Goal: Information Seeking & Learning: Learn about a topic

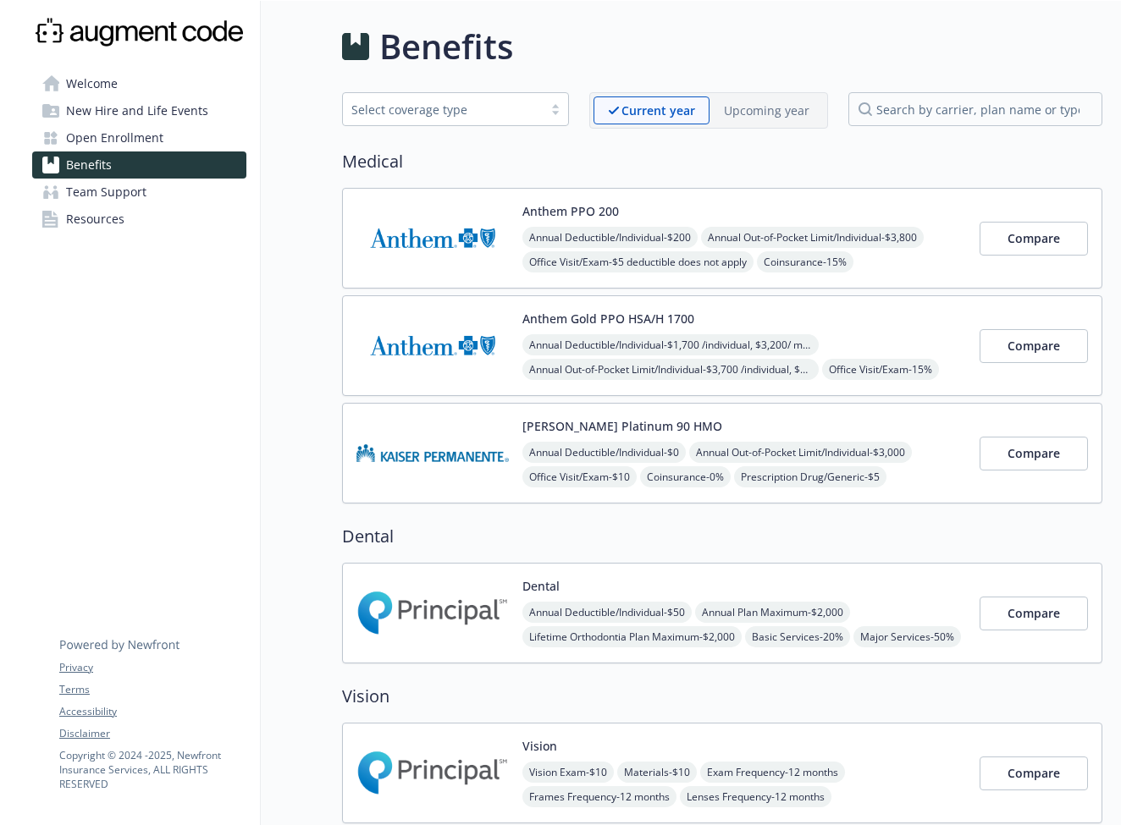
click at [445, 339] on img at bounding box center [432, 346] width 152 height 72
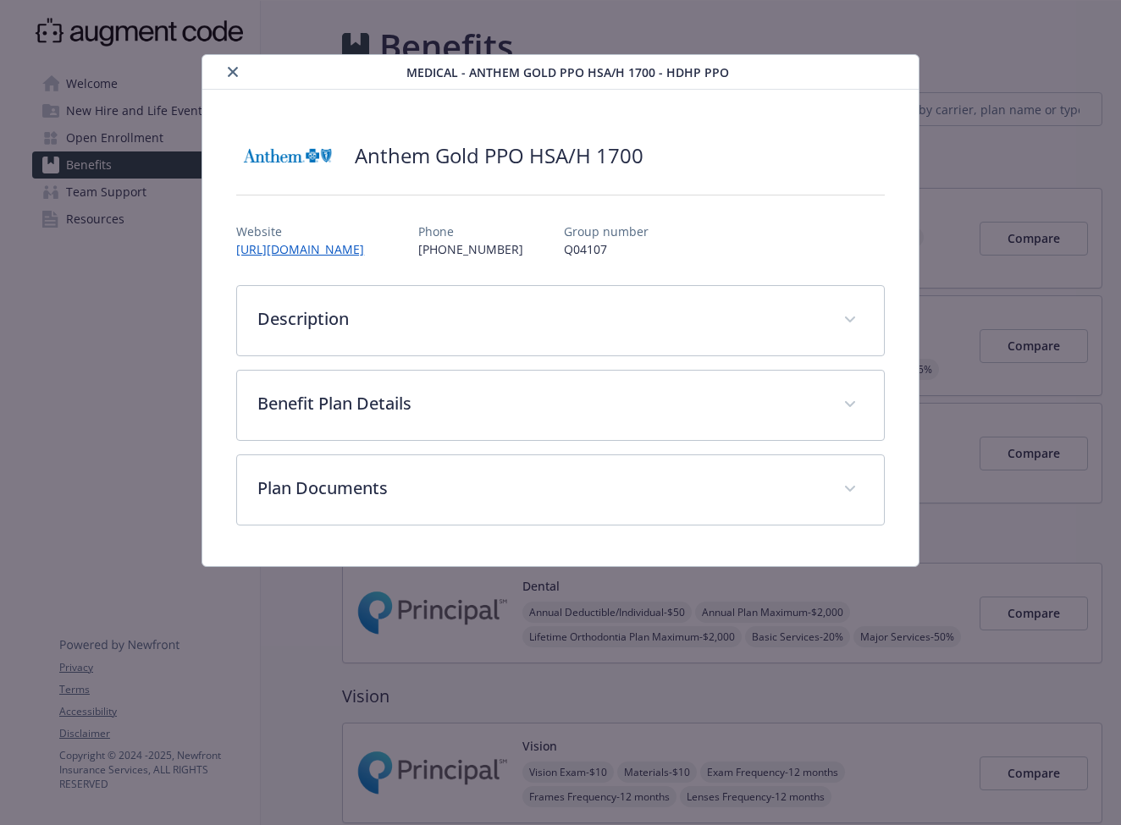
click at [232, 70] on icon "close" at bounding box center [233, 72] width 10 height 10
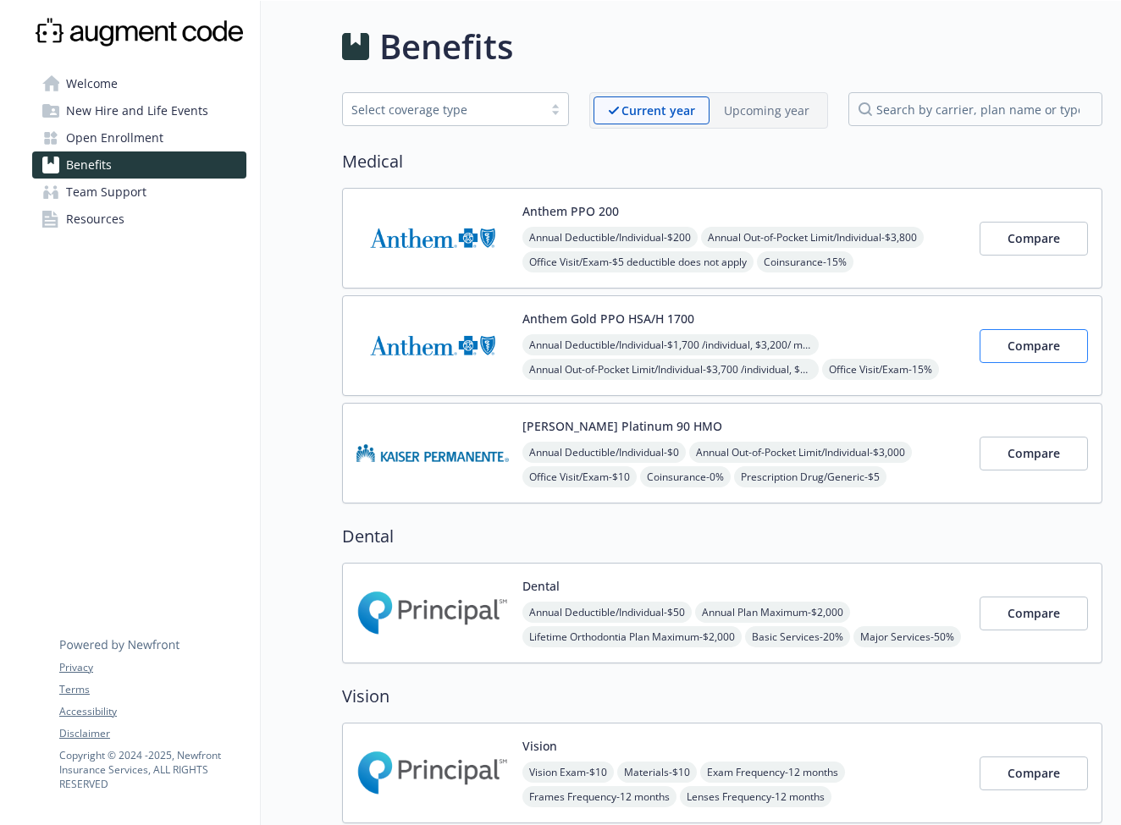
click at [1036, 350] on span "Compare" at bounding box center [1033, 346] width 52 height 16
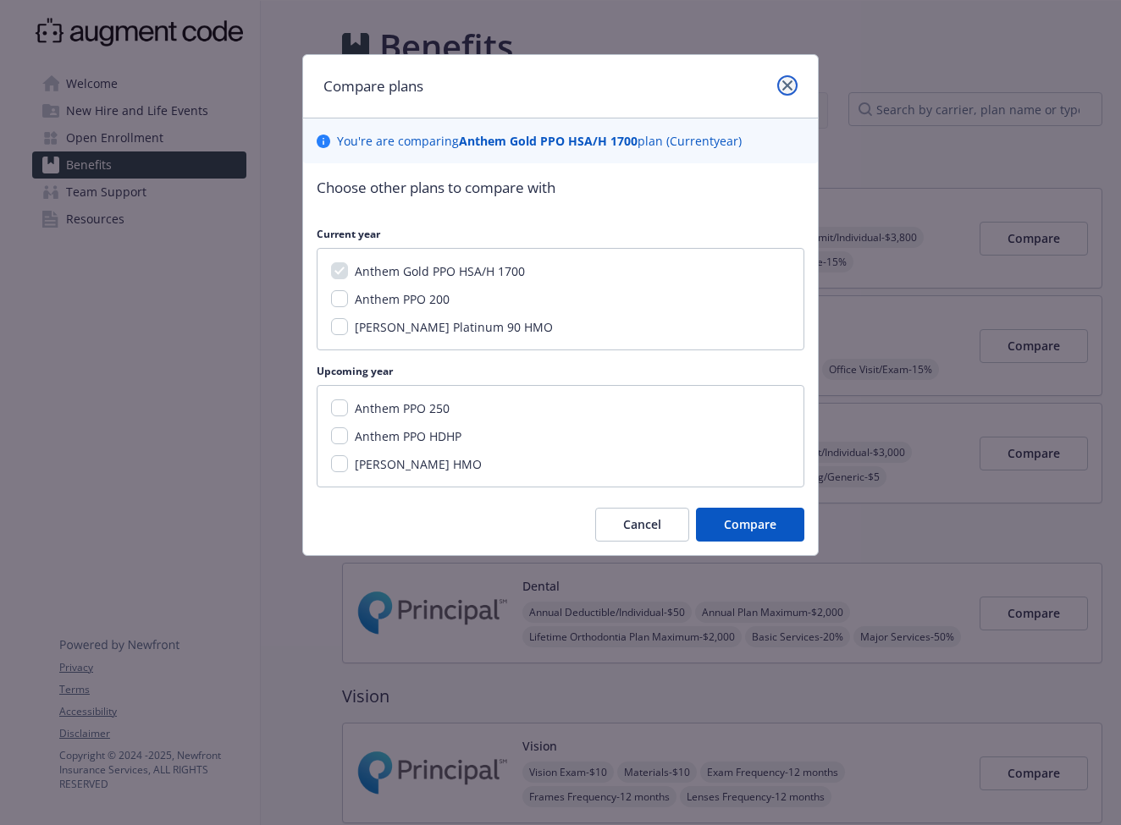
click at [787, 85] on icon "close" at bounding box center [787, 85] width 10 height 10
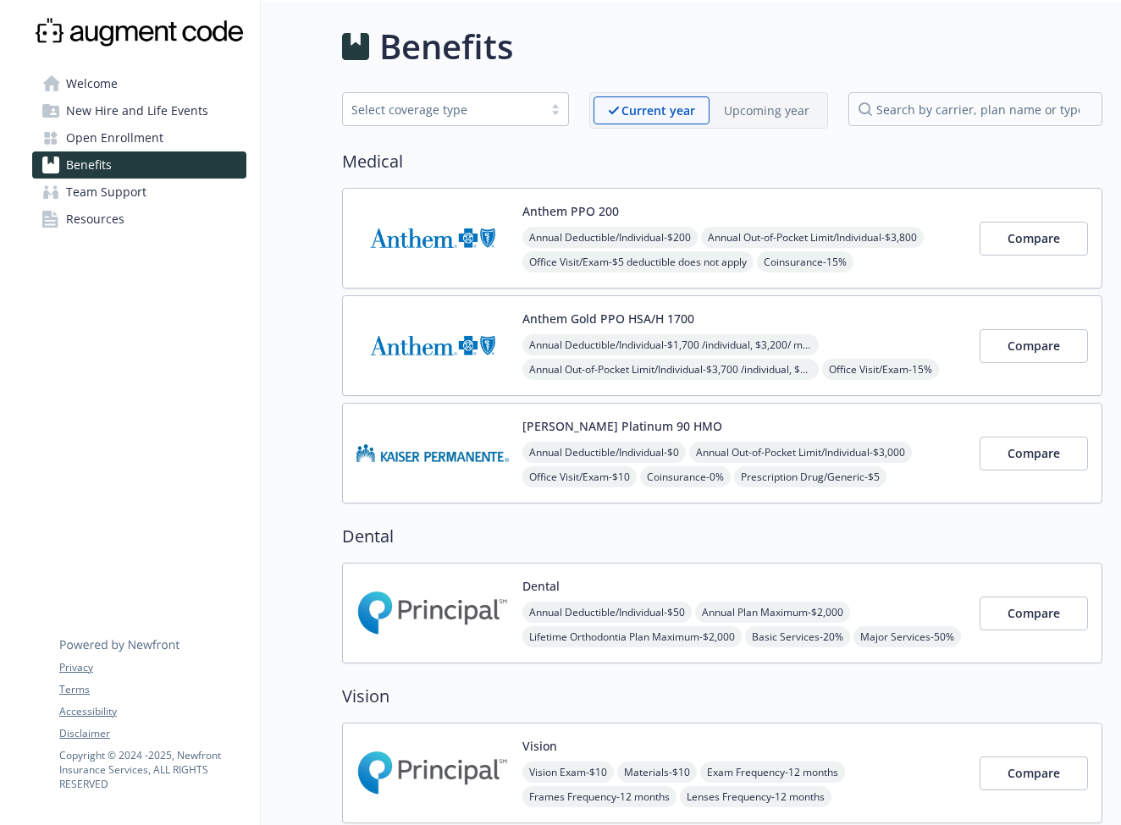
click at [450, 334] on img at bounding box center [432, 346] width 152 height 72
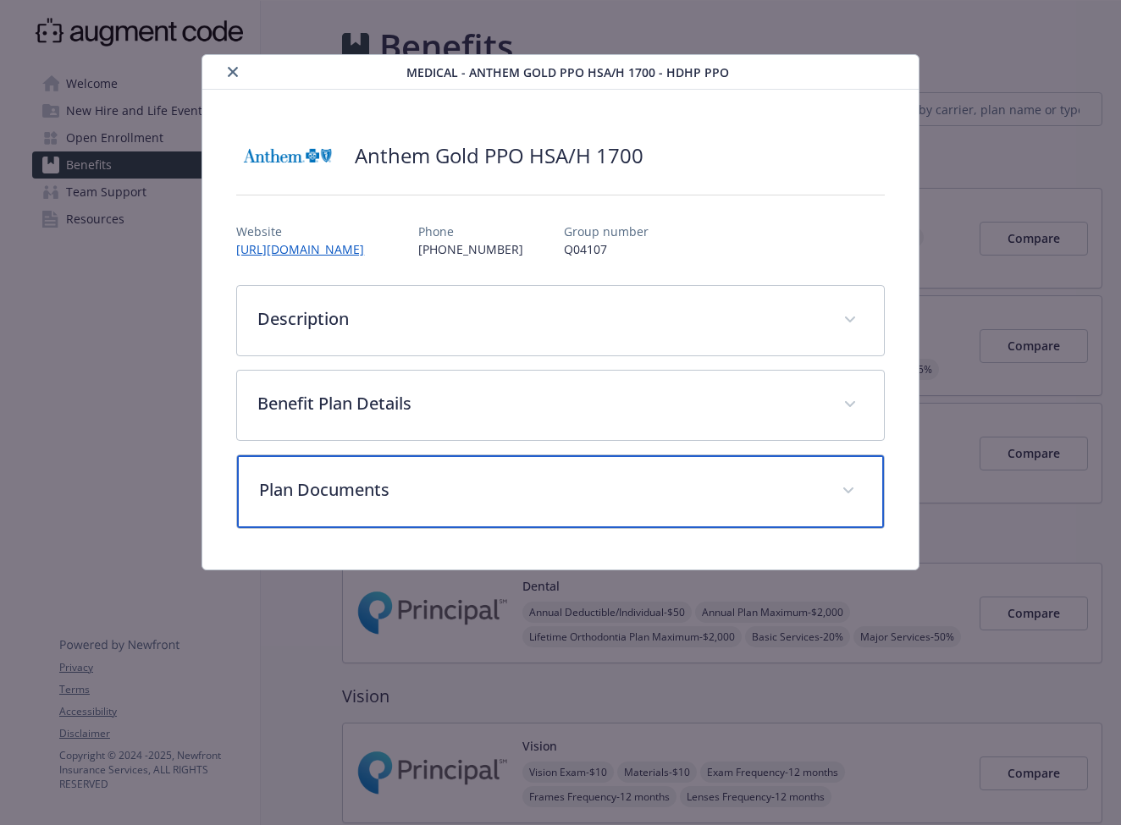
click at [389, 505] on div "Plan Documents" at bounding box center [560, 491] width 646 height 73
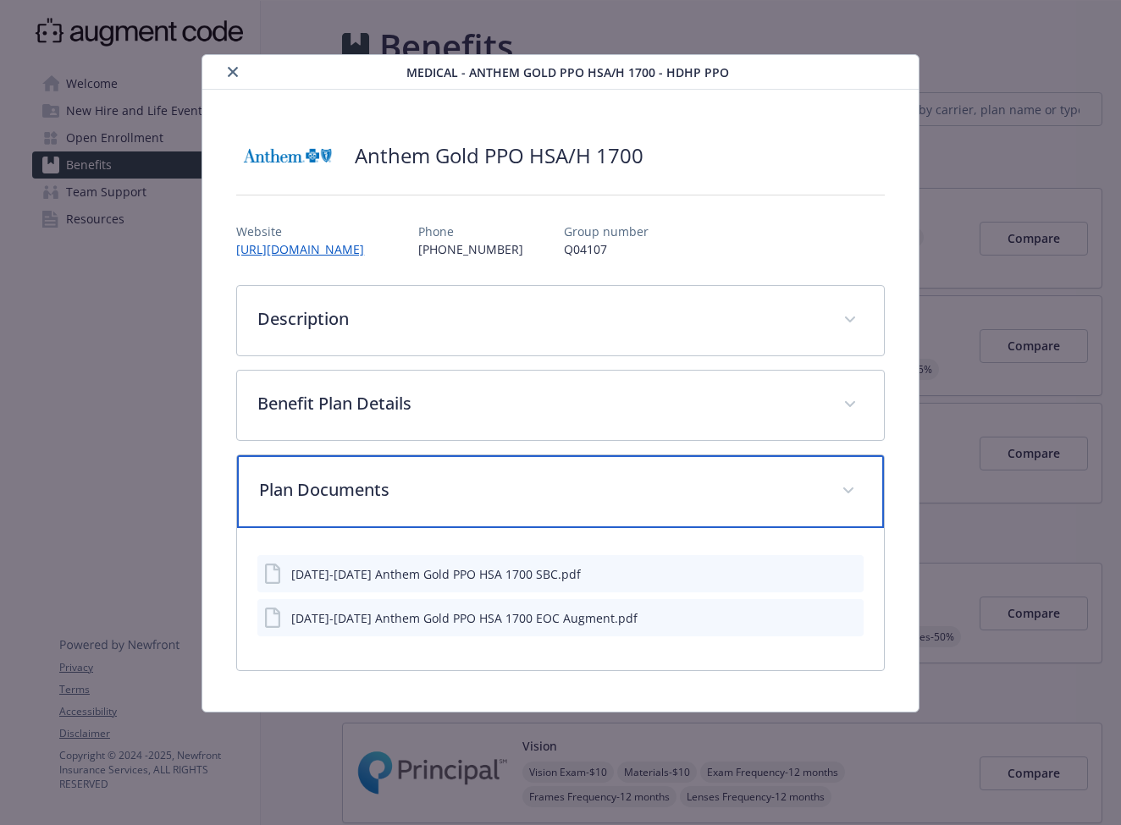
click at [470, 494] on p "Plan Documents" at bounding box center [539, 489] width 561 height 25
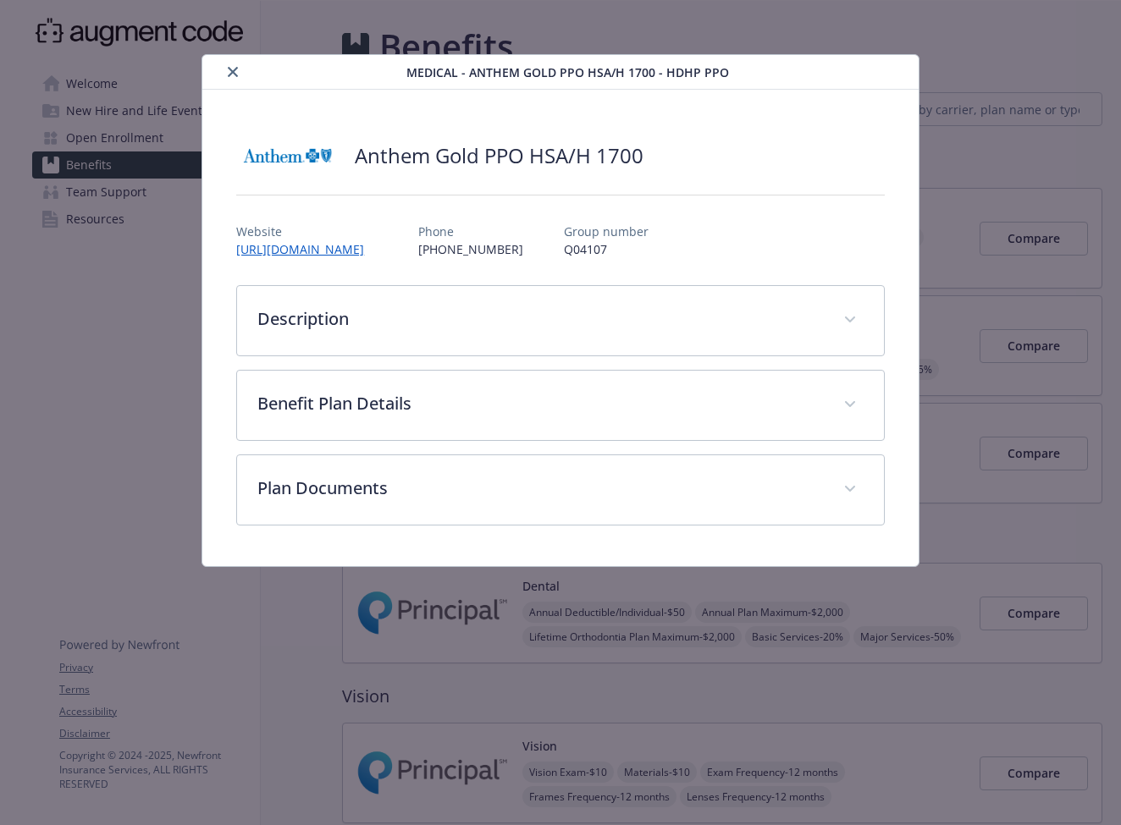
click at [235, 71] on icon "close" at bounding box center [233, 72] width 10 height 10
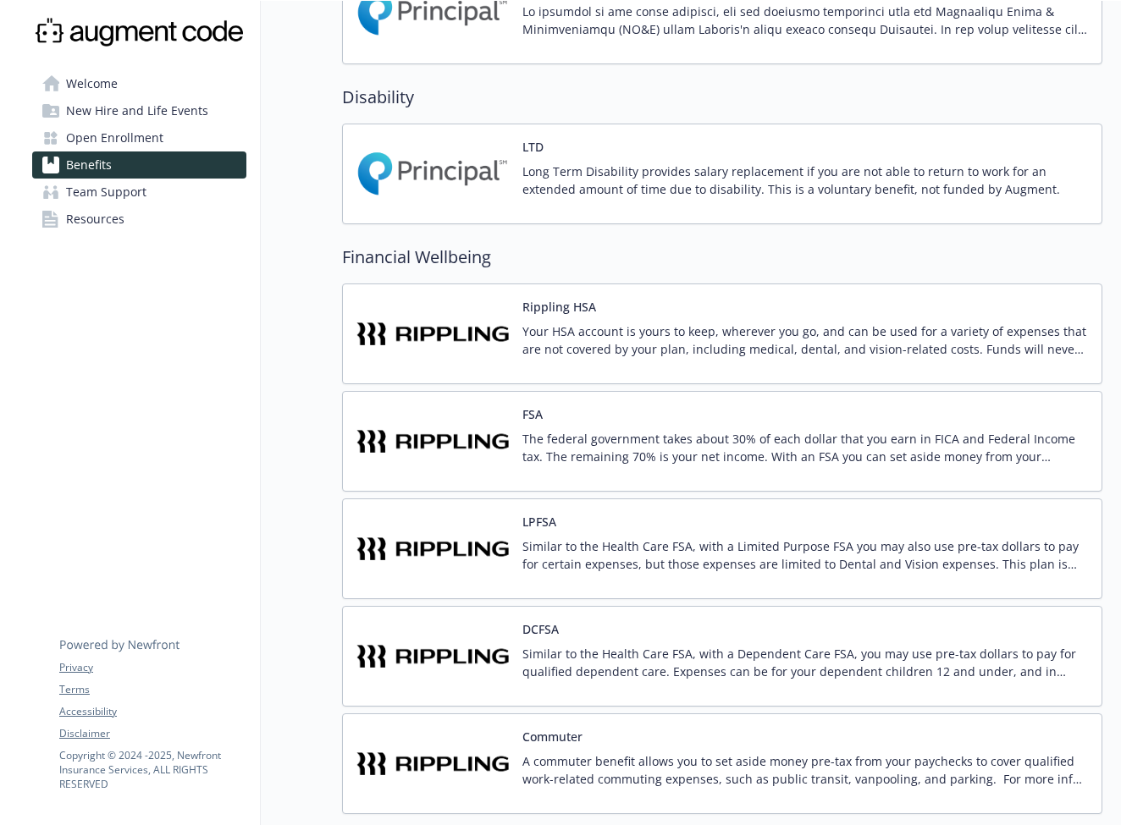
scroll to position [1030, 0]
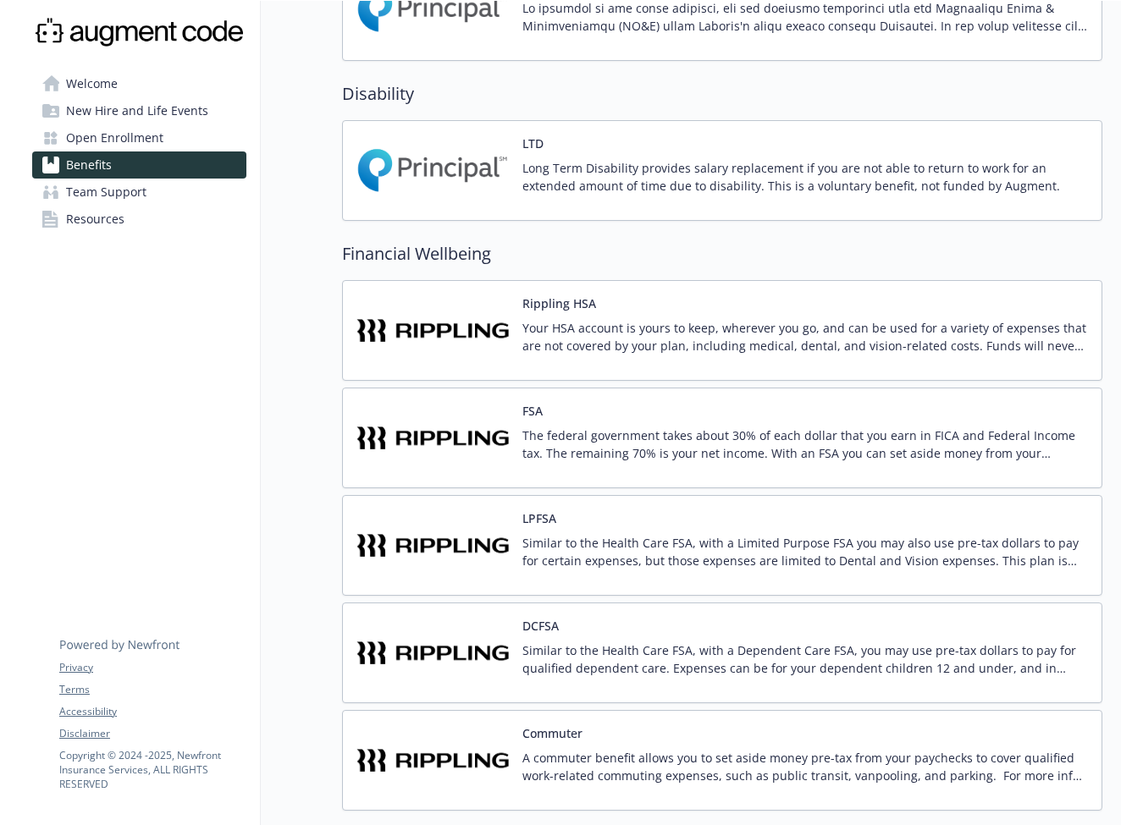
click at [488, 349] on img at bounding box center [432, 331] width 152 height 72
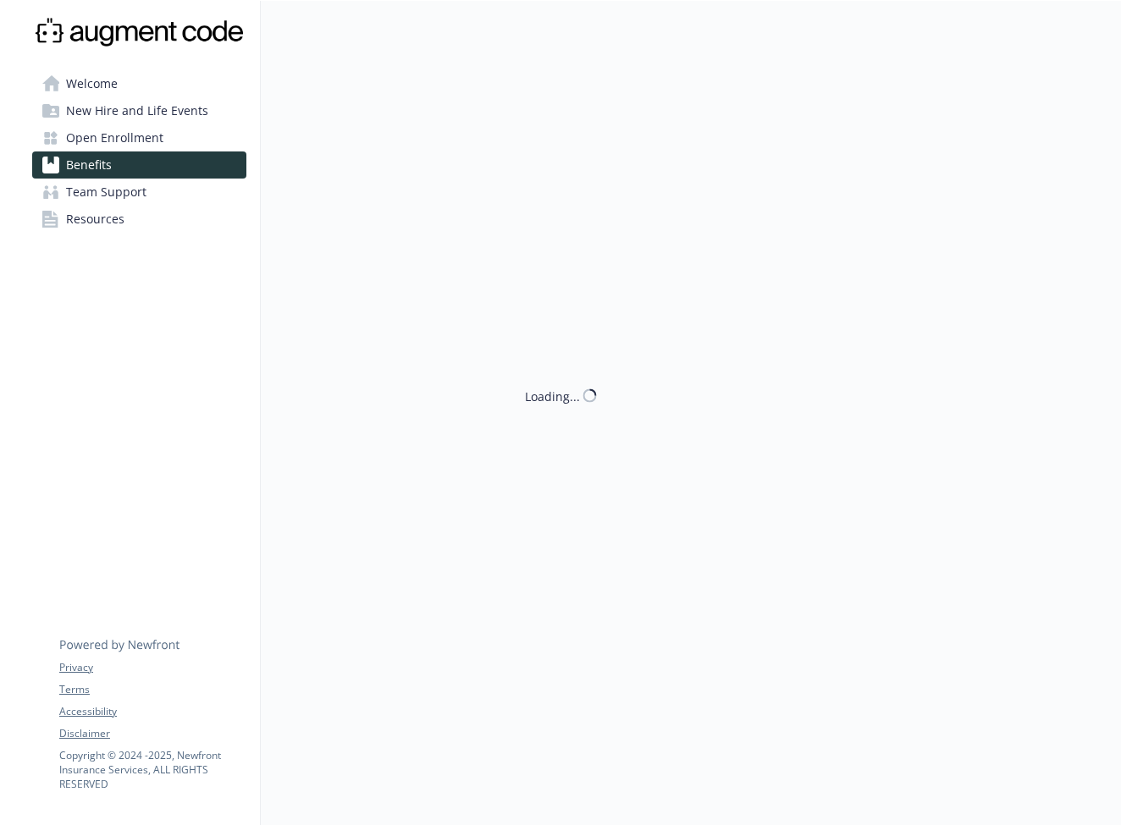
scroll to position [14, 0]
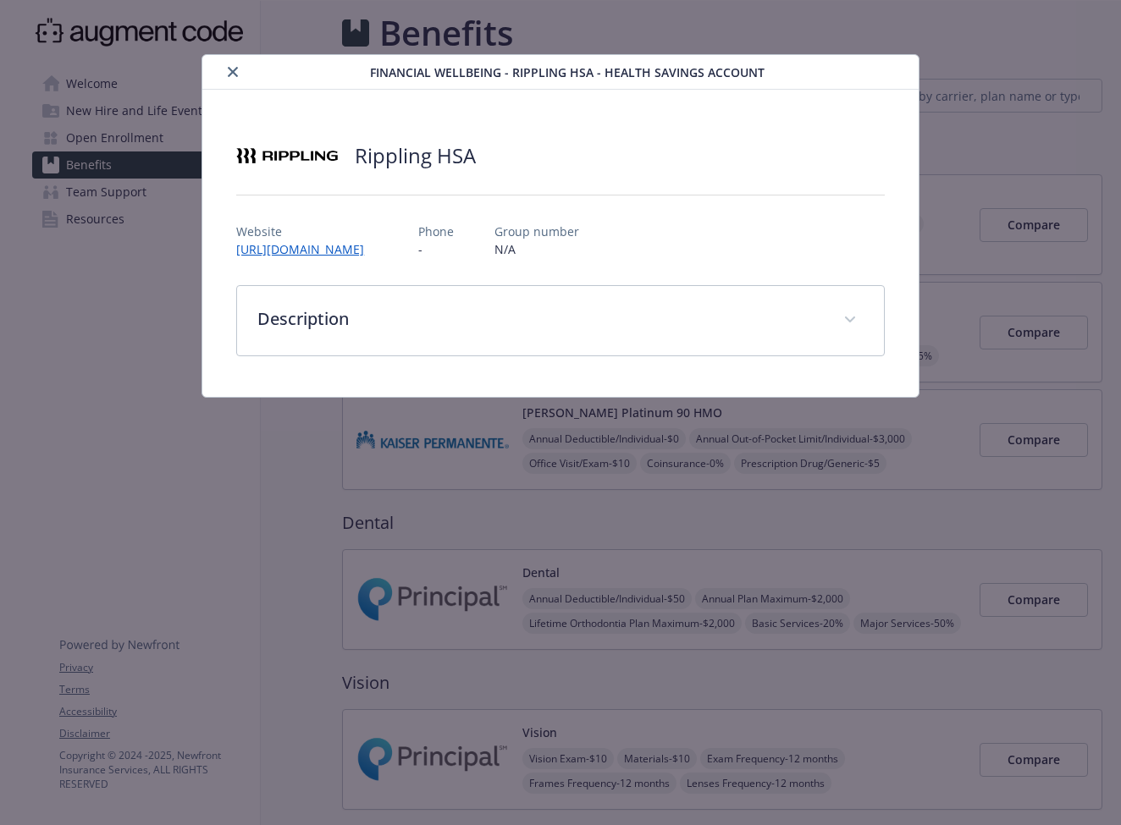
click at [233, 73] on icon "close" at bounding box center [233, 72] width 10 height 10
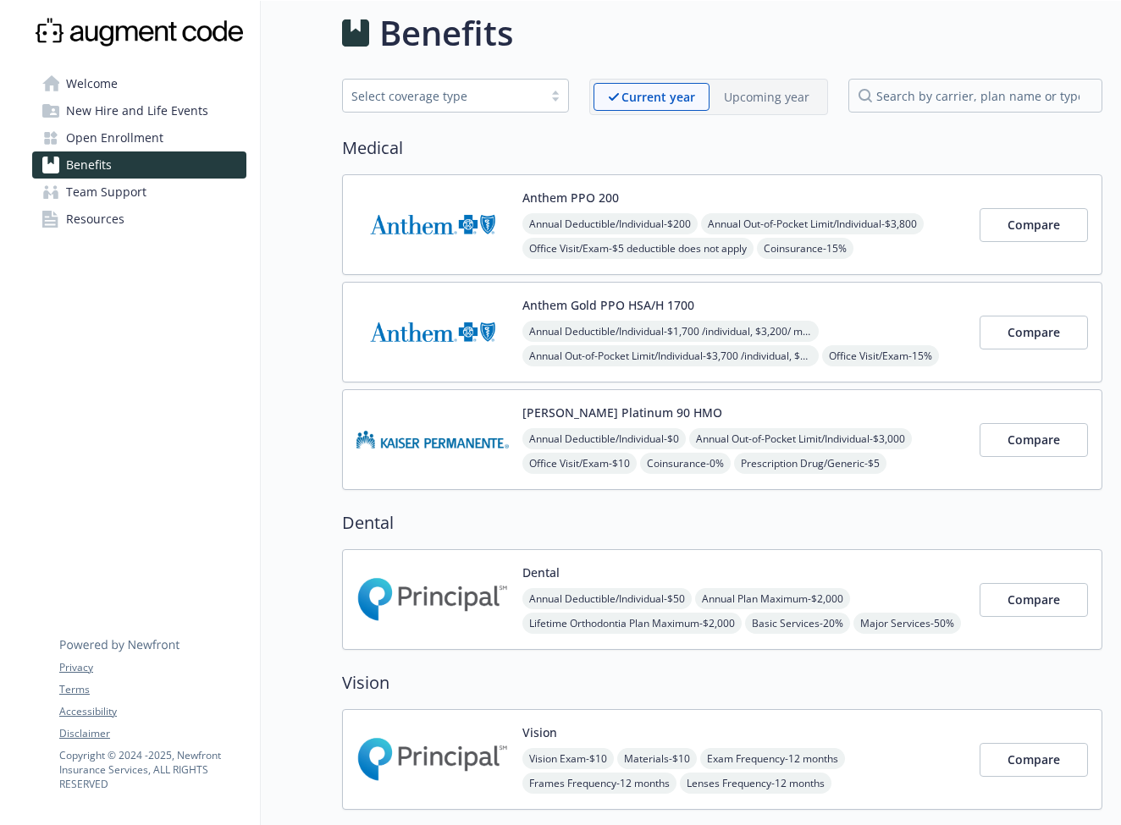
scroll to position [14, 13]
click at [1007, 328] on span "Compare" at bounding box center [1033, 332] width 52 height 16
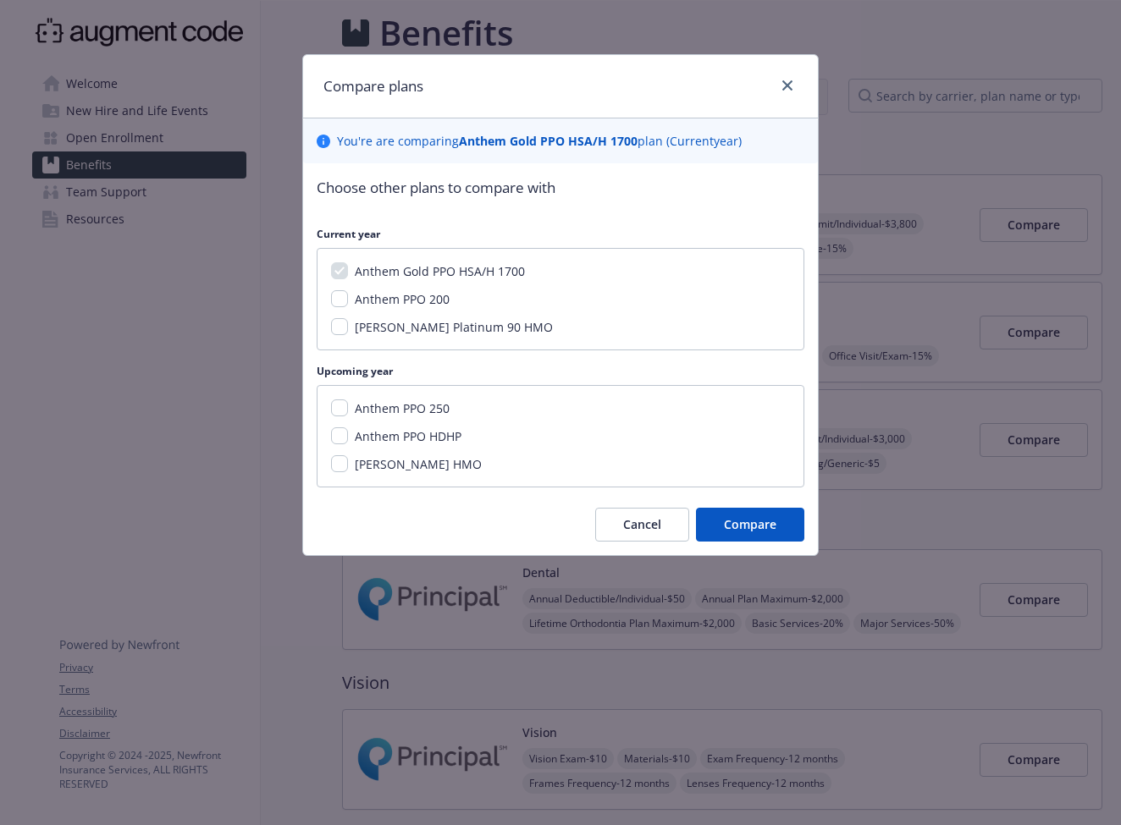
click at [642, 515] on button "Cancel" at bounding box center [642, 525] width 94 height 34
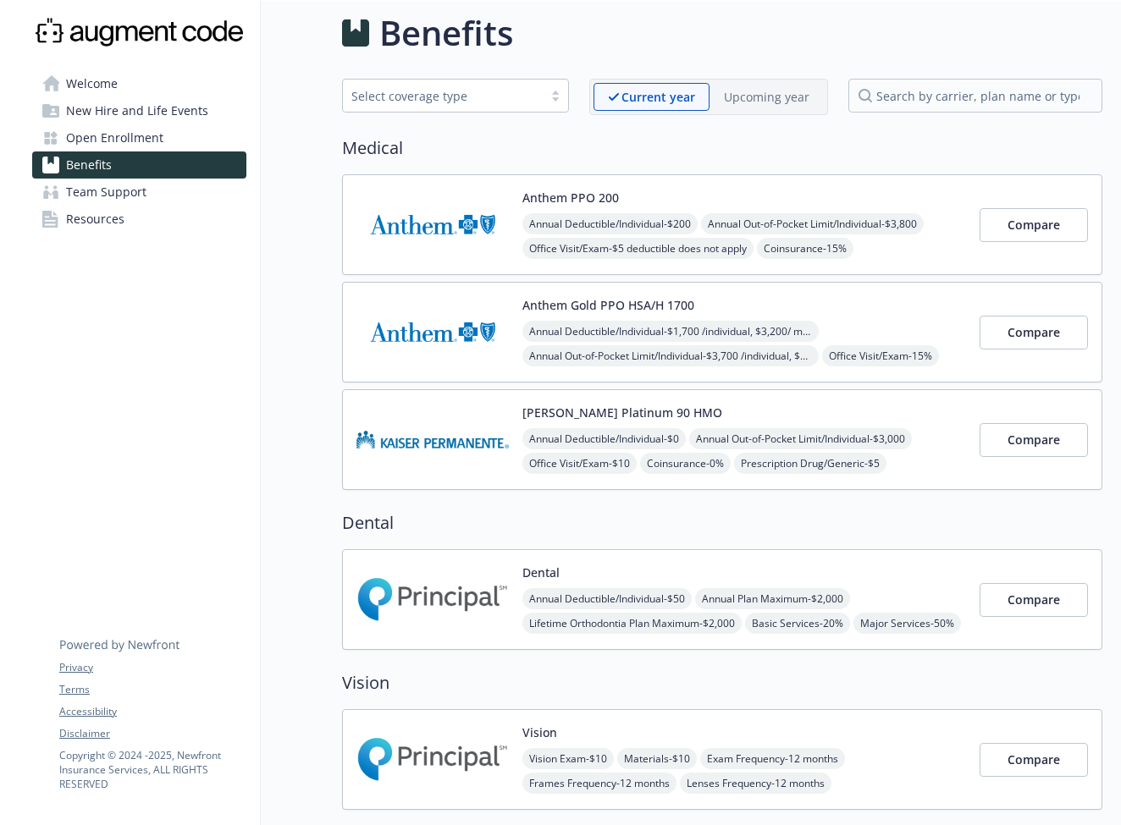
click at [749, 97] on p "Upcoming year" at bounding box center [766, 97] width 85 height 18
click at [681, 95] on div "Current year" at bounding box center [643, 97] width 101 height 28
click at [769, 112] on div "Current year Upcoming year" at bounding box center [708, 97] width 239 height 36
click at [738, 98] on p "Upcoming year" at bounding box center [766, 97] width 85 height 18
click at [628, 97] on p "Current year" at bounding box center [644, 97] width 72 height 18
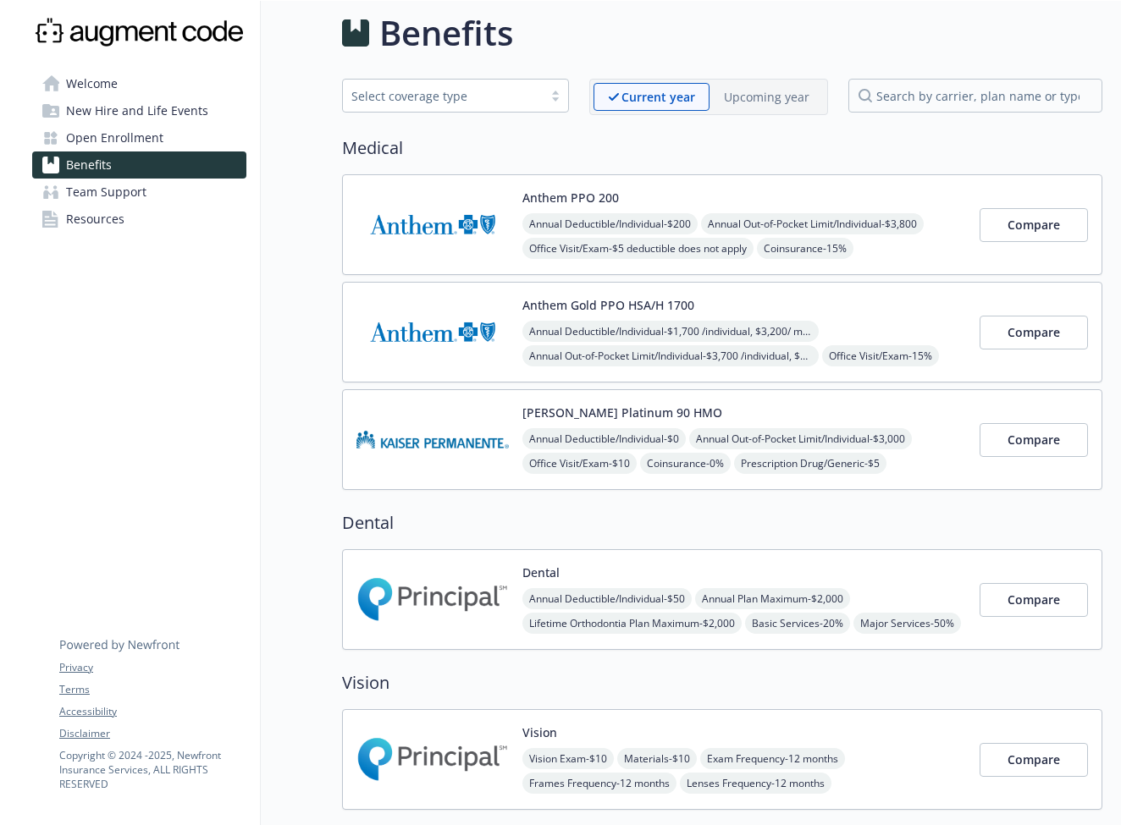
click at [759, 112] on div "Current year Upcoming year" at bounding box center [708, 97] width 239 height 36
click at [724, 89] on p "Upcoming year" at bounding box center [766, 97] width 85 height 18
click at [625, 100] on p "Current year" at bounding box center [644, 97] width 72 height 18
click at [734, 104] on p "Upcoming year" at bounding box center [766, 97] width 85 height 18
click at [653, 101] on p "Current year" at bounding box center [644, 97] width 72 height 18
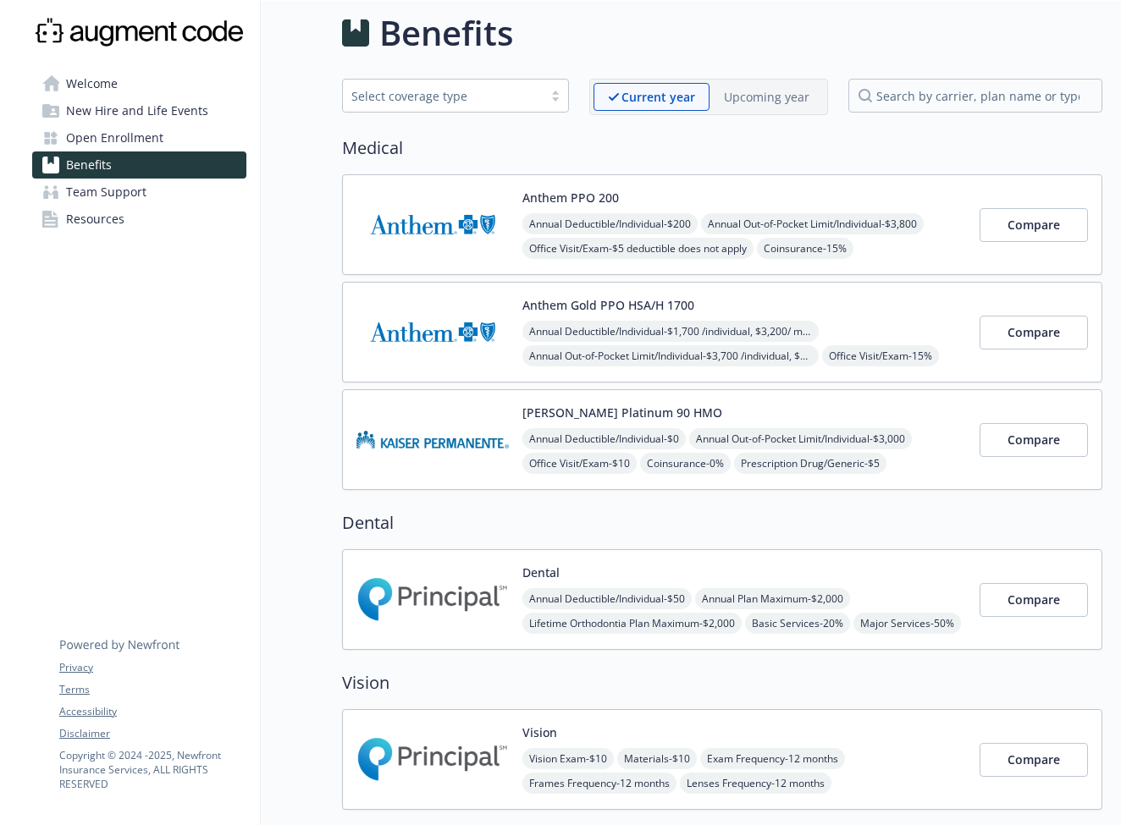
click at [753, 107] on div "Upcoming year" at bounding box center [766, 97] width 114 height 28
click at [609, 95] on p "Current year" at bounding box center [644, 97] width 72 height 18
click at [754, 103] on p "Upcoming year" at bounding box center [766, 97] width 85 height 18
click at [663, 101] on p "Current year" at bounding box center [644, 97] width 72 height 18
click at [749, 102] on p "Upcoming year" at bounding box center [766, 97] width 85 height 18
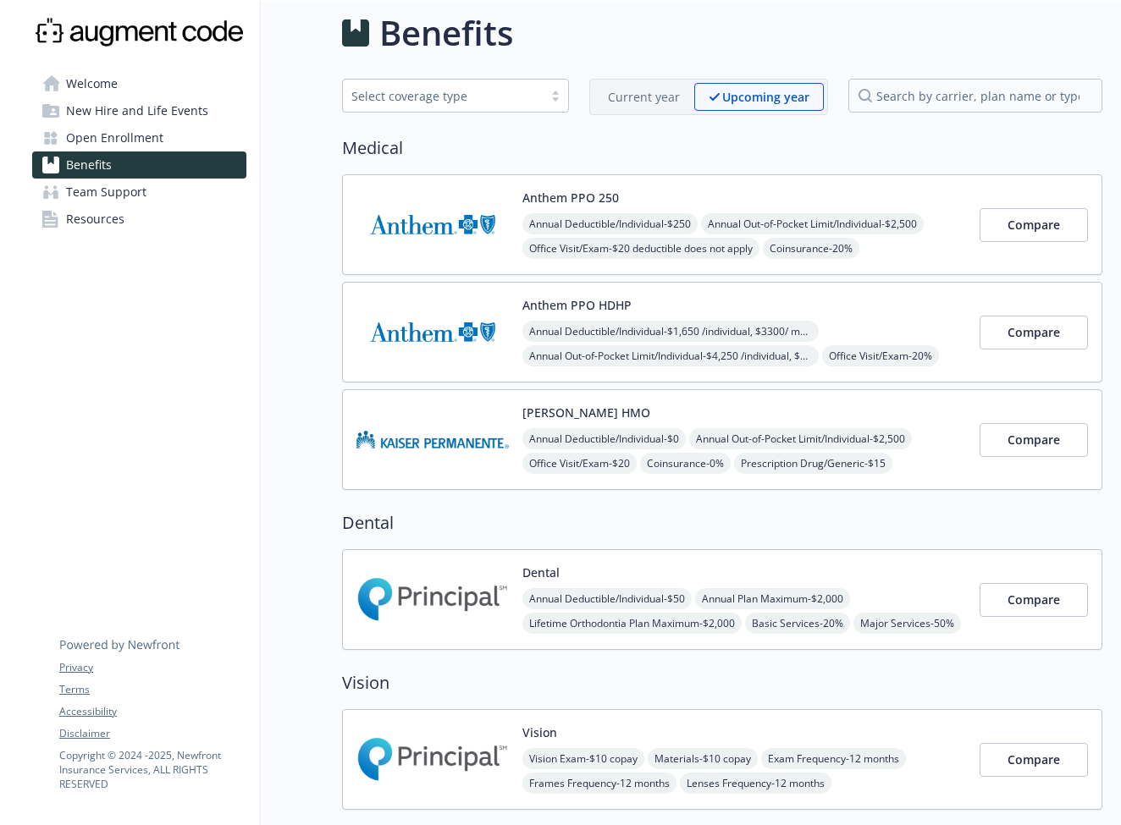
click at [666, 99] on p "Current year" at bounding box center [644, 97] width 72 height 18
click at [769, 104] on p "Upcoming year" at bounding box center [766, 97] width 85 height 18
click at [673, 100] on div "Current year" at bounding box center [643, 97] width 101 height 28
click at [755, 103] on p "Upcoming year" at bounding box center [766, 97] width 85 height 18
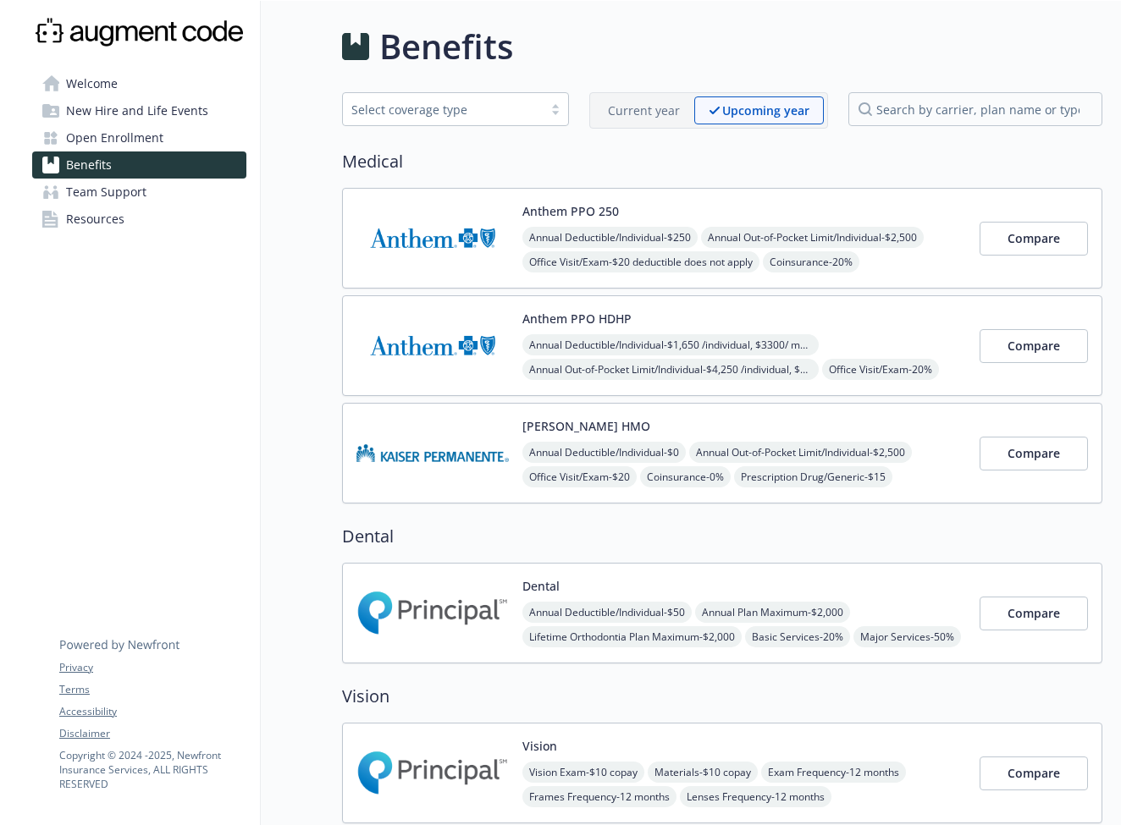
scroll to position [3, 13]
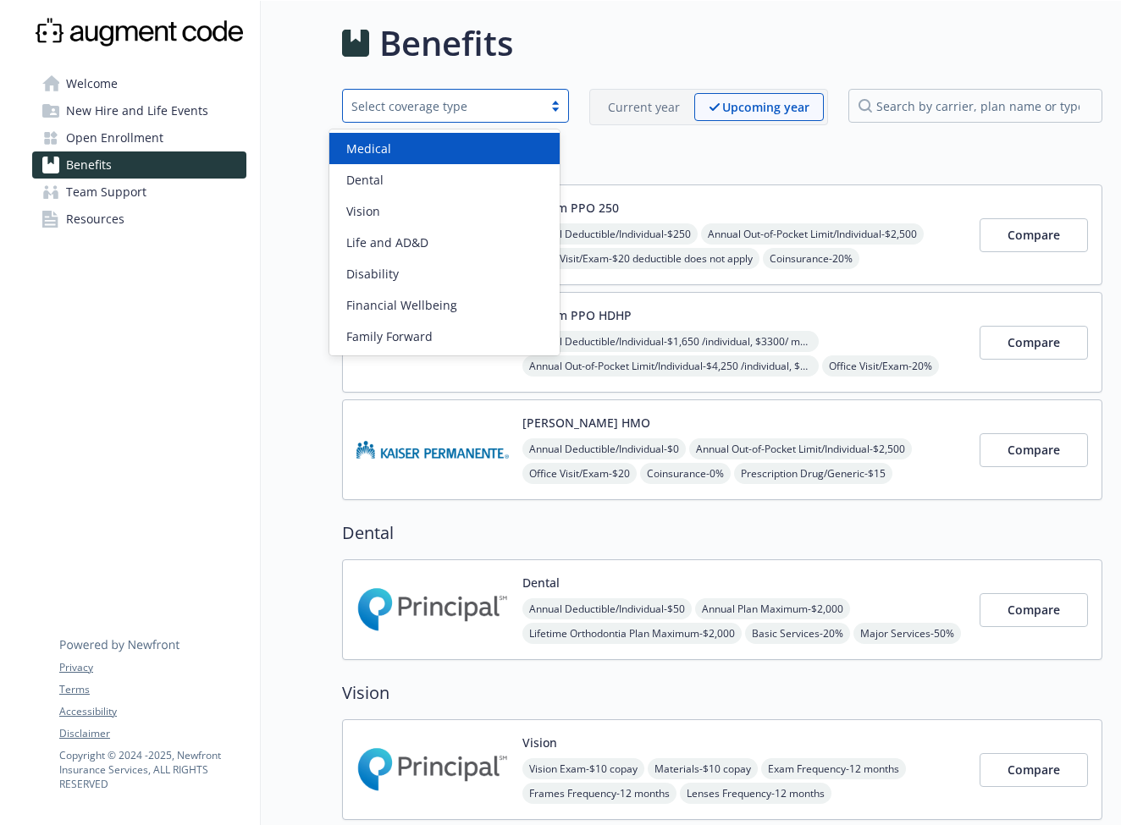
click at [380, 105] on div "Select coverage type" at bounding box center [442, 106] width 183 height 18
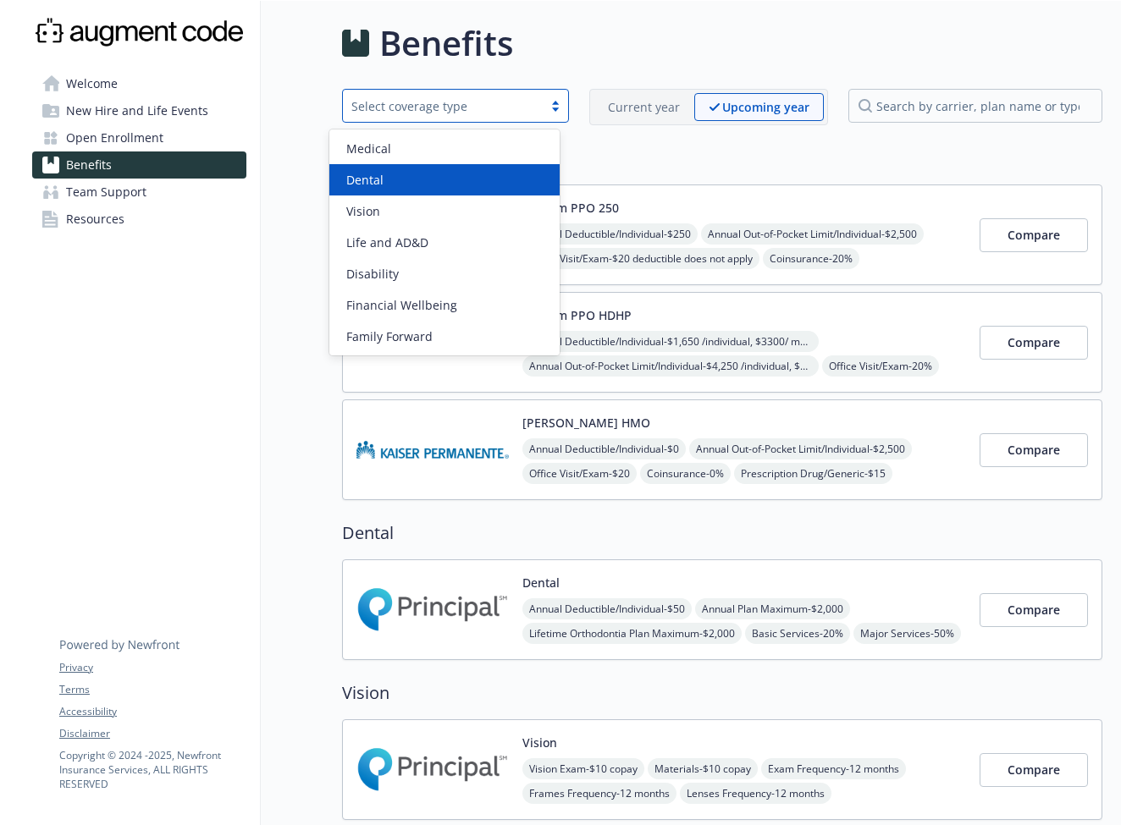
click at [435, 170] on div "Dental" at bounding box center [444, 179] width 230 height 31
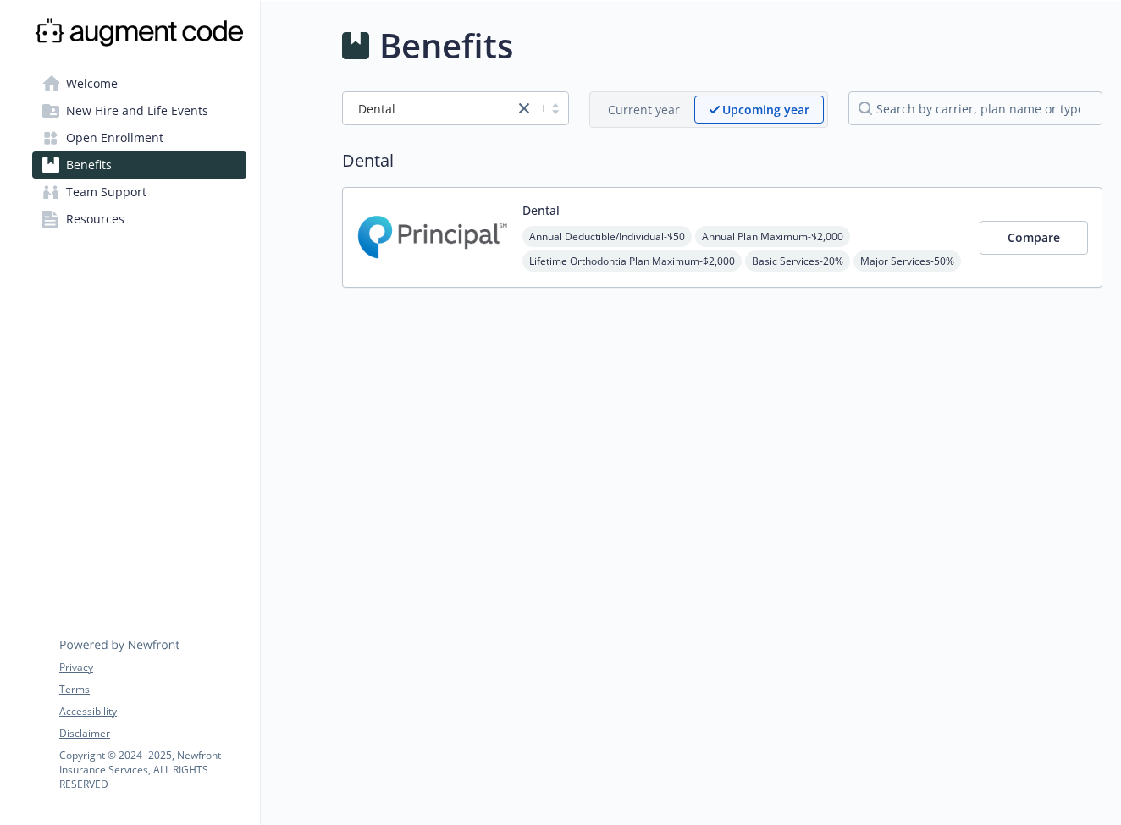
click at [99, 141] on span "Open Enrollment" at bounding box center [114, 137] width 97 height 27
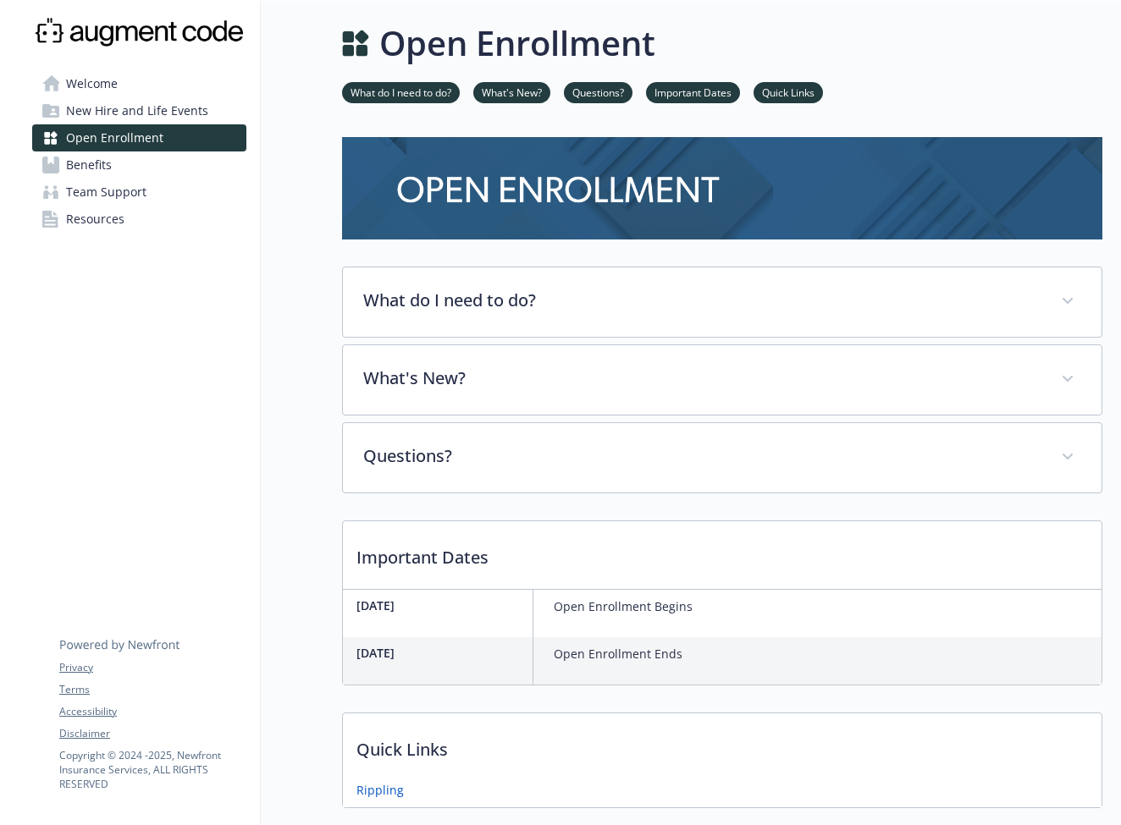
scroll to position [121, 13]
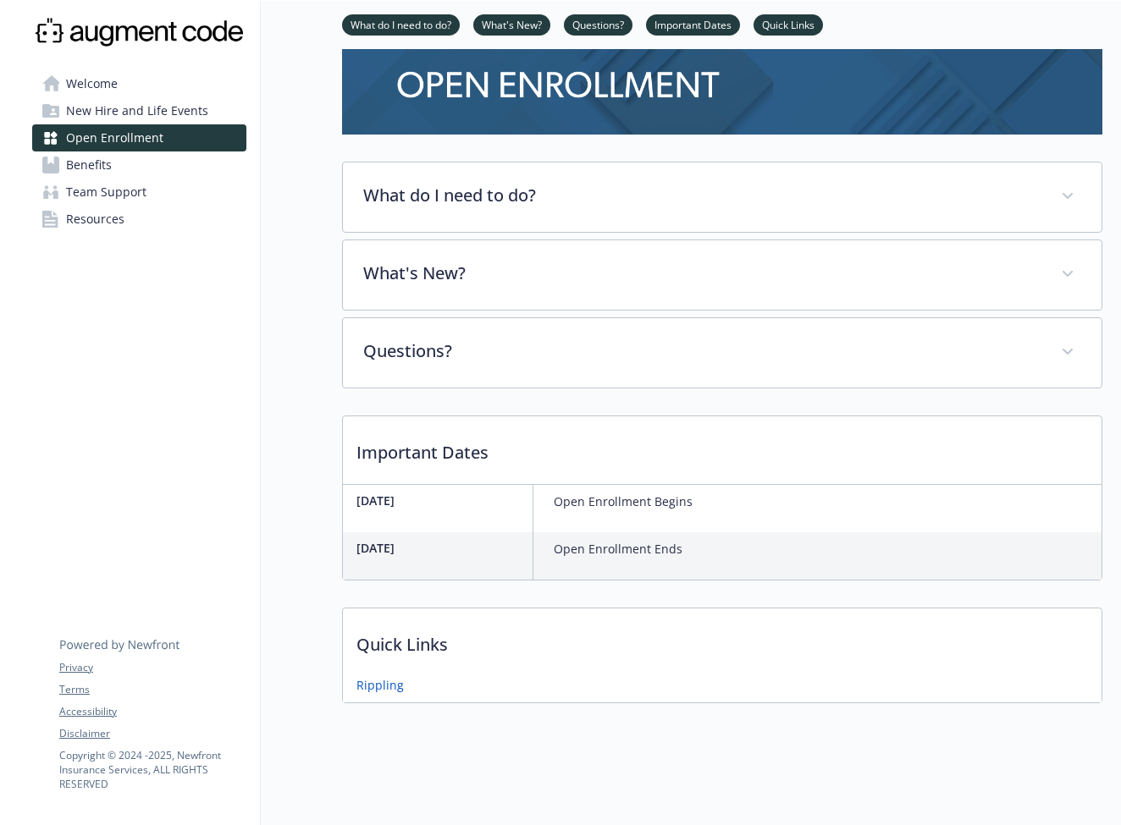
click at [572, 492] on p "Open Enrollment Begins" at bounding box center [623, 502] width 139 height 20
click at [423, 539] on p "[DATE]" at bounding box center [440, 548] width 169 height 18
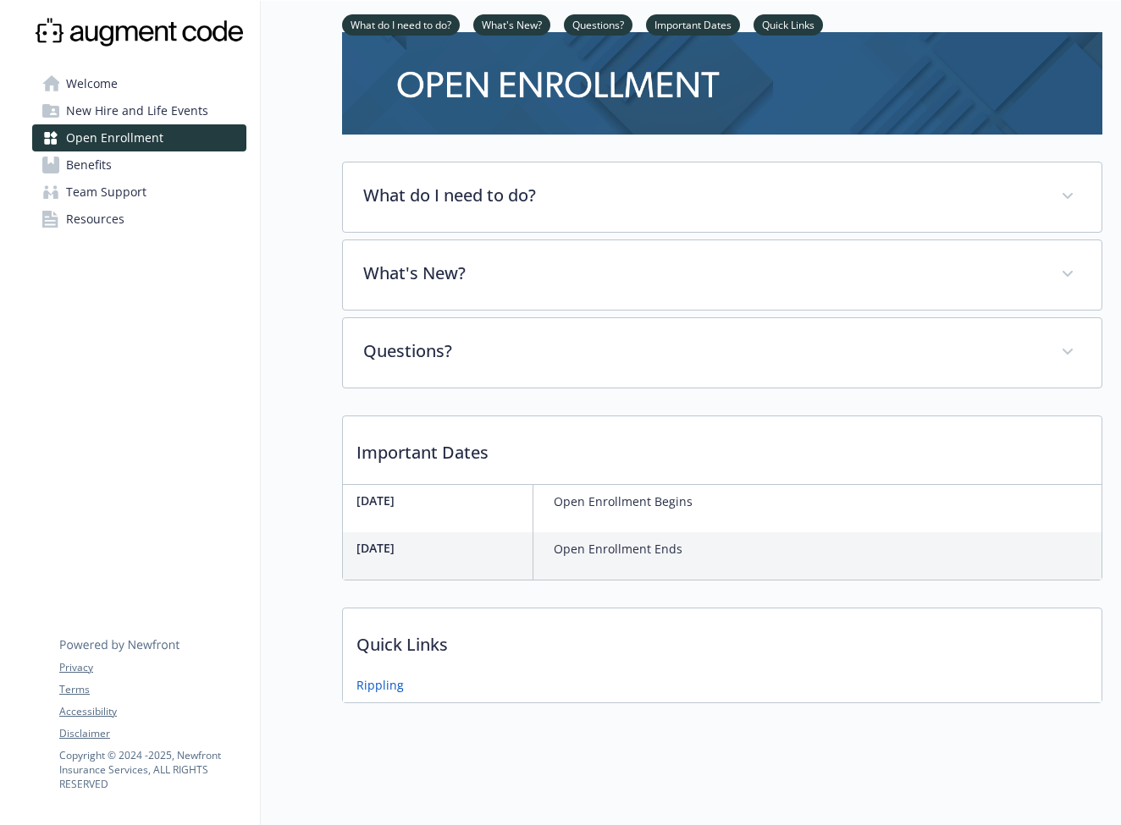
scroll to position [0, 13]
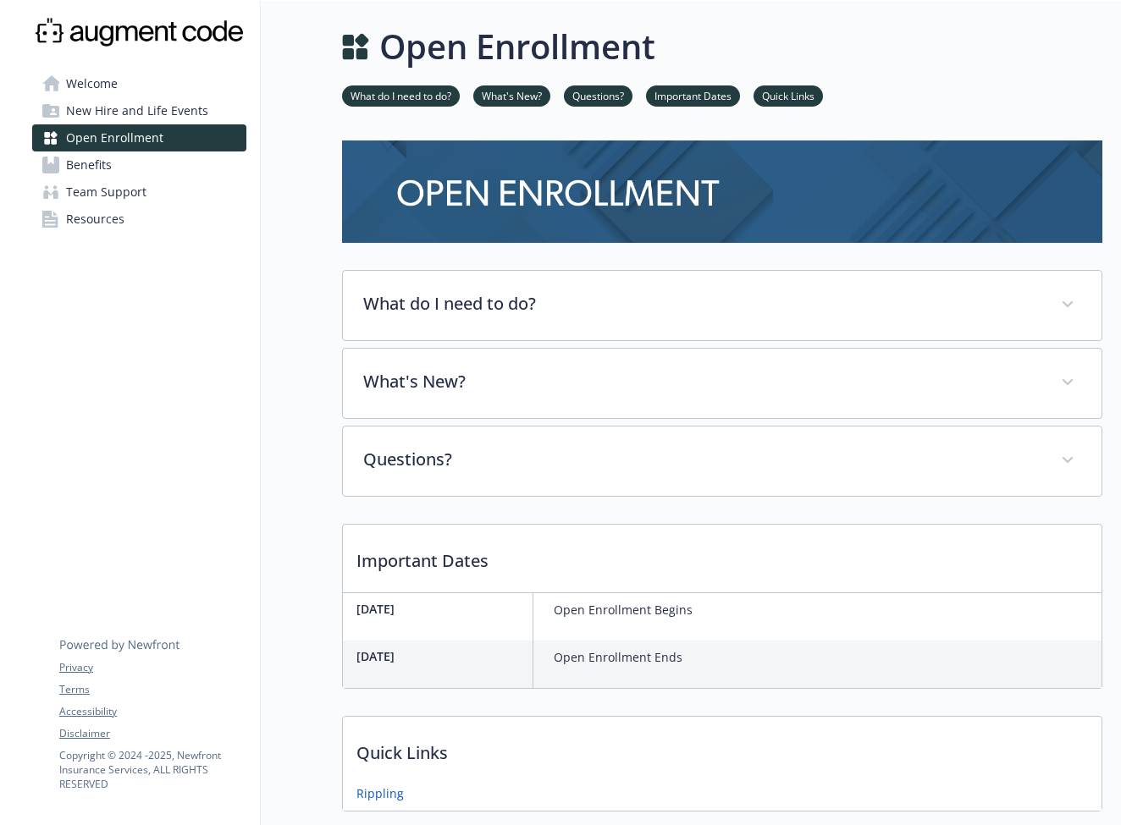
click at [394, 1] on div "Open Enrollment What do I need to do? What's New? Questions? Important Dates Qu…" at bounding box center [681, 416] width 841 height 831
